Goal: Information Seeking & Learning: Learn about a topic

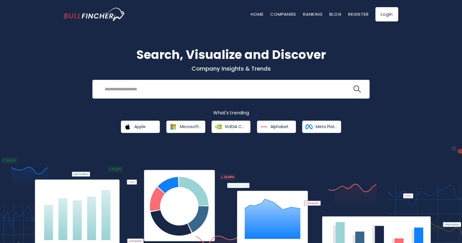
click at [241, 86] on input "search" at bounding box center [226, 89] width 251 height 11
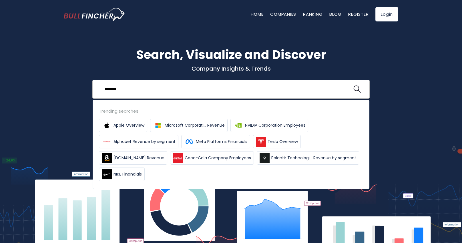
type input "*******"
click at [353, 85] on button at bounding box center [356, 88] width 7 height 7
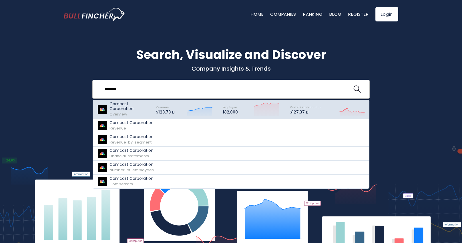
click at [140, 109] on p "Comcast Corporation" at bounding box center [130, 107] width 41 height 10
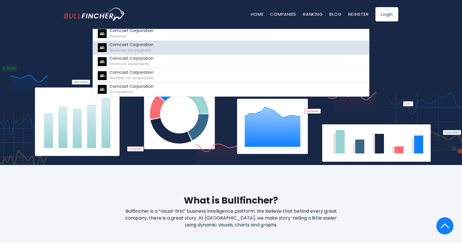
scroll to position [29, 0]
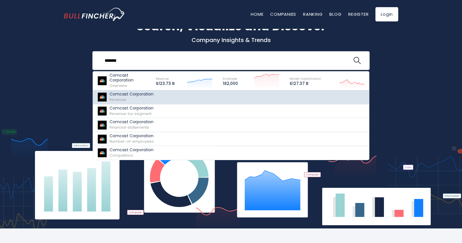
click at [135, 93] on p "Comcast Corporation" at bounding box center [132, 94] width 44 height 5
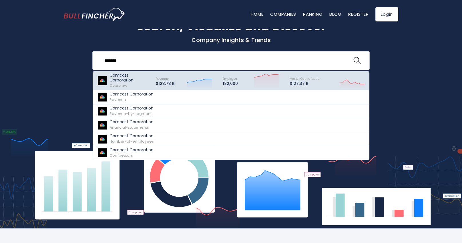
click at [137, 79] on p "Comcast Corporation" at bounding box center [130, 78] width 41 height 10
click at [184, 77] on div "Revenue $123.73 B Created with Highcharts 12.1.2" at bounding box center [184, 81] width 67 height 16
click at [207, 81] on icon "Created with Highcharts 12.1.2" at bounding box center [199, 80] width 25 height 14
click at [232, 81] on p "182,000" at bounding box center [230, 83] width 15 height 5
click at [280, 81] on div "Employee 182,000 Created with Highcharts 12.1.2" at bounding box center [251, 81] width 67 height 16
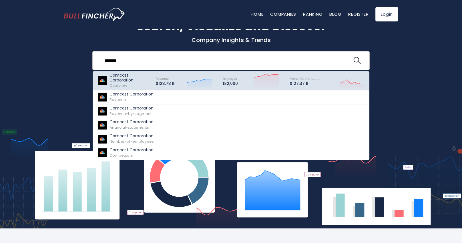
click at [199, 80] on icon at bounding box center [199, 80] width 25 height 3
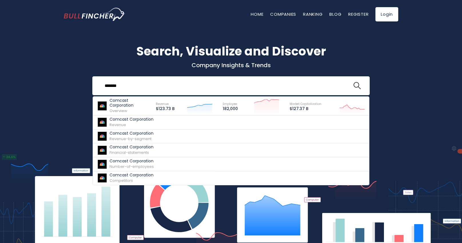
scroll to position [0, 0]
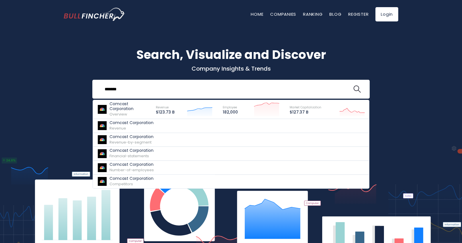
drag, startPoint x: 393, startPoint y: 73, endPoint x: 377, endPoint y: 58, distance: 22.0
click at [377, 58] on h1 "Search, Visualize and Discover" at bounding box center [231, 55] width 335 height 18
drag, startPoint x: 377, startPoint y: 58, endPoint x: 359, endPoint y: 41, distance: 24.5
click at [359, 41] on div "Search, Visualize and Discover Company Insights & Trends ******* Comcast Corpor…" at bounding box center [231, 138] width 462 height 237
click at [336, 35] on div "Search, Visualize and Discover Company Insights & Trends ******* Comcast Corpor…" at bounding box center [231, 138] width 462 height 237
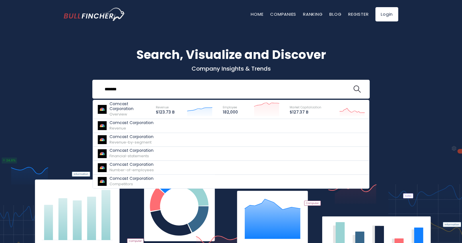
drag, startPoint x: 336, startPoint y: 35, endPoint x: 314, endPoint y: 36, distance: 22.0
click at [314, 36] on div "Search, Visualize and Discover Company Insights & Trends ******* Comcast Corpor…" at bounding box center [231, 138] width 462 height 237
drag, startPoint x: 355, startPoint y: 53, endPoint x: 355, endPoint y: 49, distance: 4.0
drag, startPoint x: 356, startPoint y: 51, endPoint x: 347, endPoint y: 44, distance: 11.3
drag, startPoint x: 339, startPoint y: 43, endPoint x: 339, endPoint y: 39, distance: 4.1
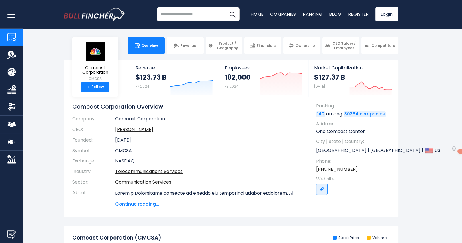
click at [182, 15] on input "search" at bounding box center [198, 14] width 83 height 14
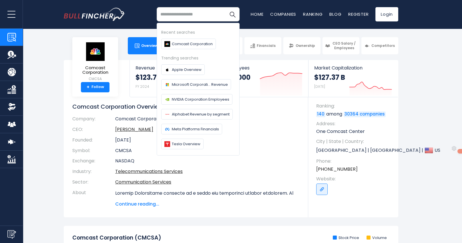
click at [53, 74] on section "Comcast Corporation CMCSA + Follow Revenue $123.73 B FY 2024 Created with Highc…" at bounding box center [231, 138] width 462 height 157
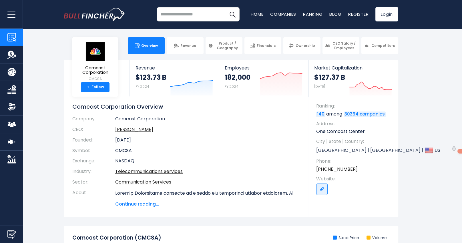
click at [11, 72] on img "Company Product/Geography" at bounding box center [11, 72] width 9 height 9
click at [11, 123] on img "Company Employees" at bounding box center [11, 124] width 9 height 9
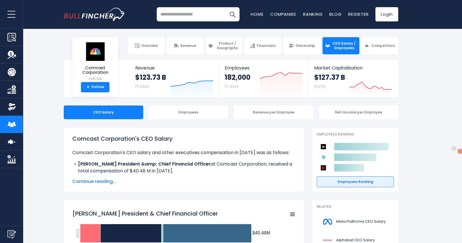
drag, startPoint x: 49, startPoint y: 106, endPoint x: 51, endPoint y: 111, distance: 5.6
